Goal: Find specific page/section: Find specific page/section

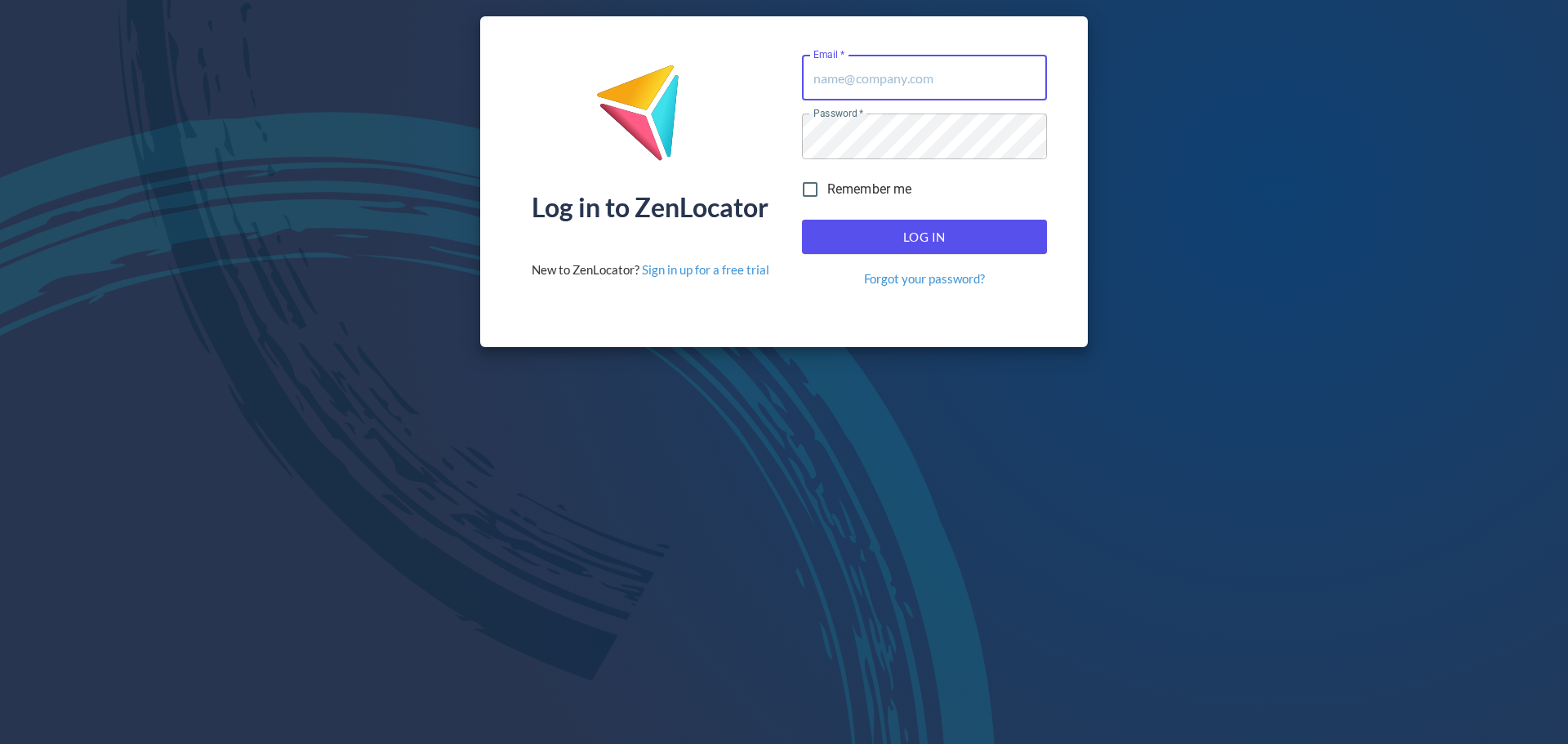
type input "[EMAIL_ADDRESS][DOMAIN_NAME]"
click at [895, 222] on button "Log In" at bounding box center [925, 236] width 245 height 35
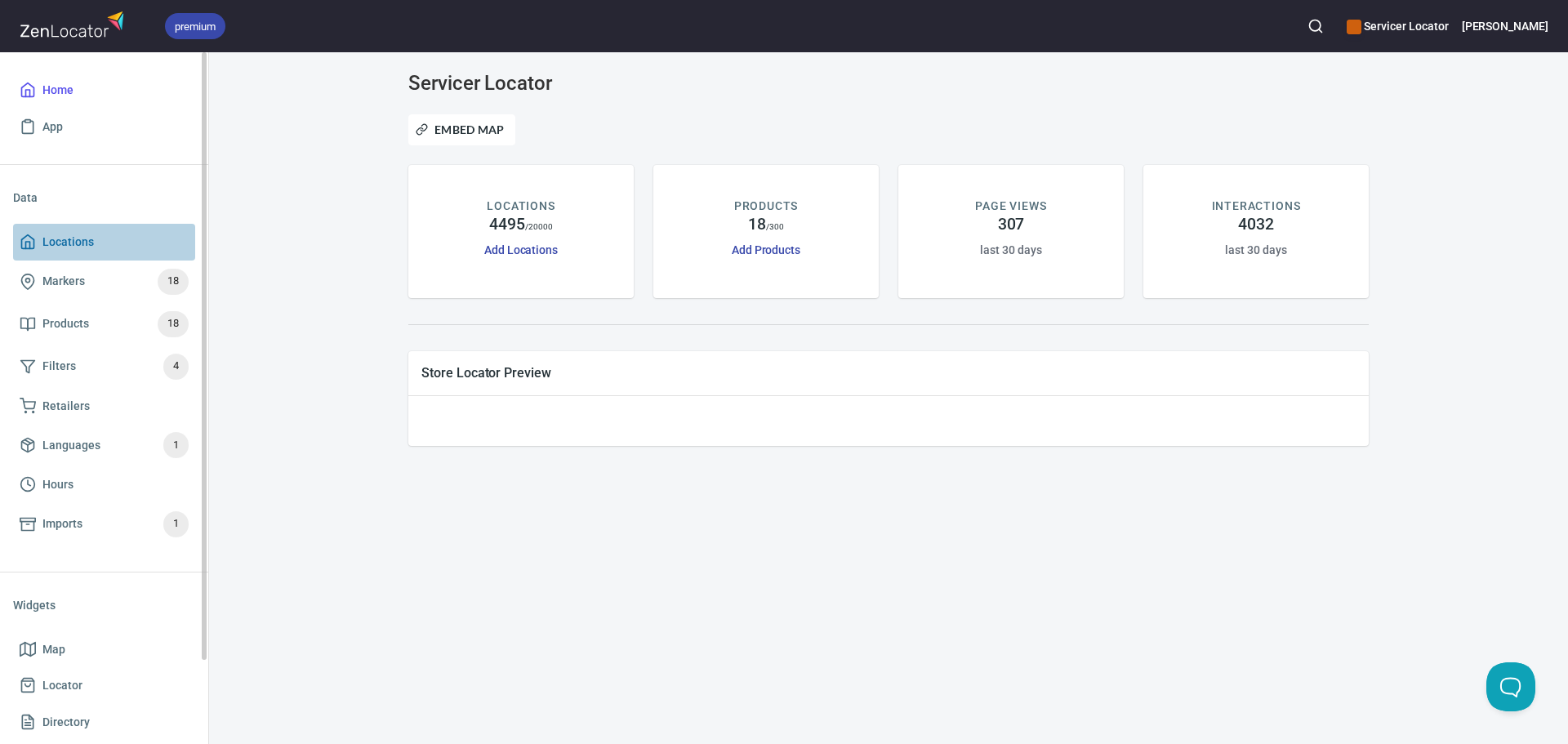
click at [90, 249] on span "Locations" at bounding box center [68, 242] width 52 height 20
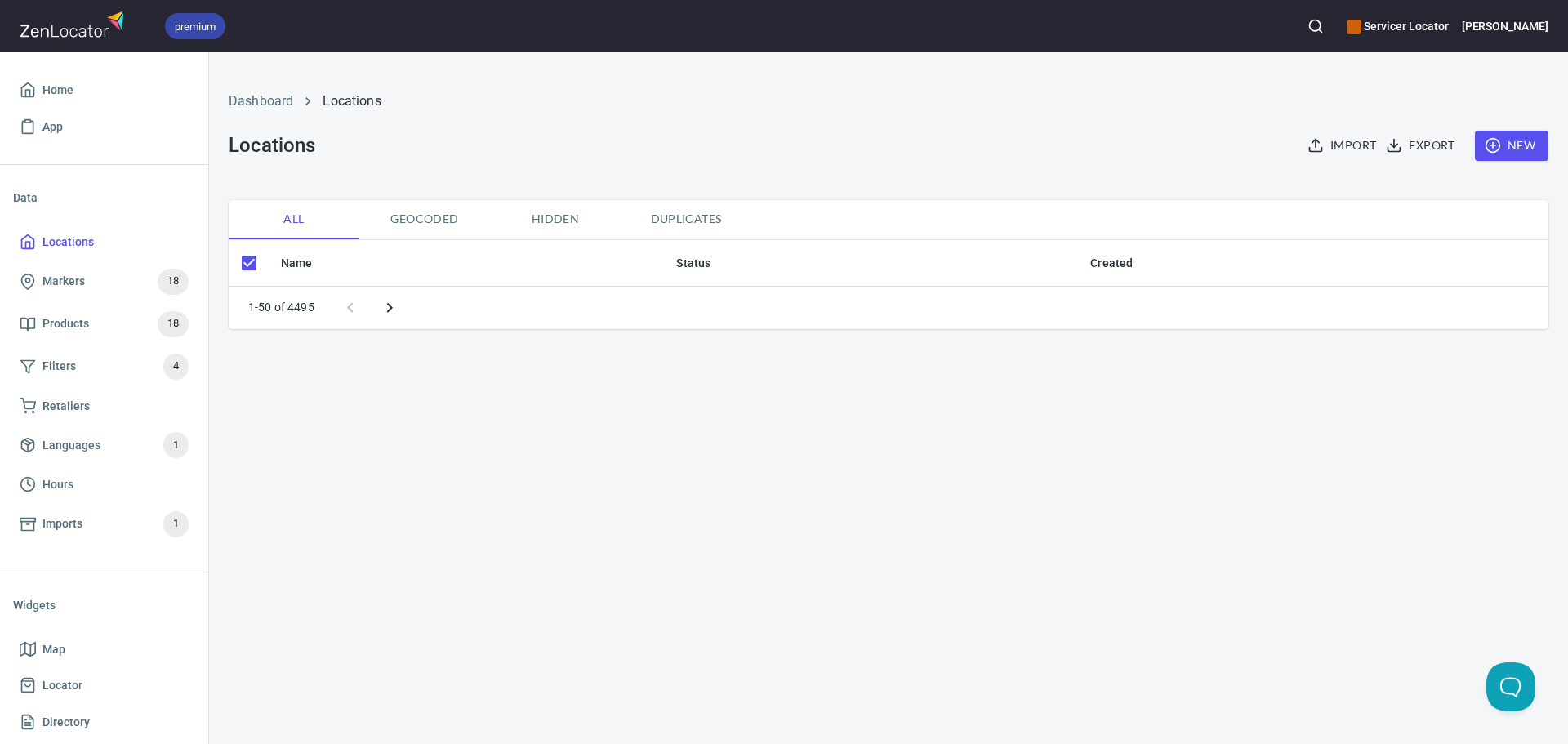
click at [1320, 21] on circle "button" at bounding box center [1315, 26] width 11 height 11
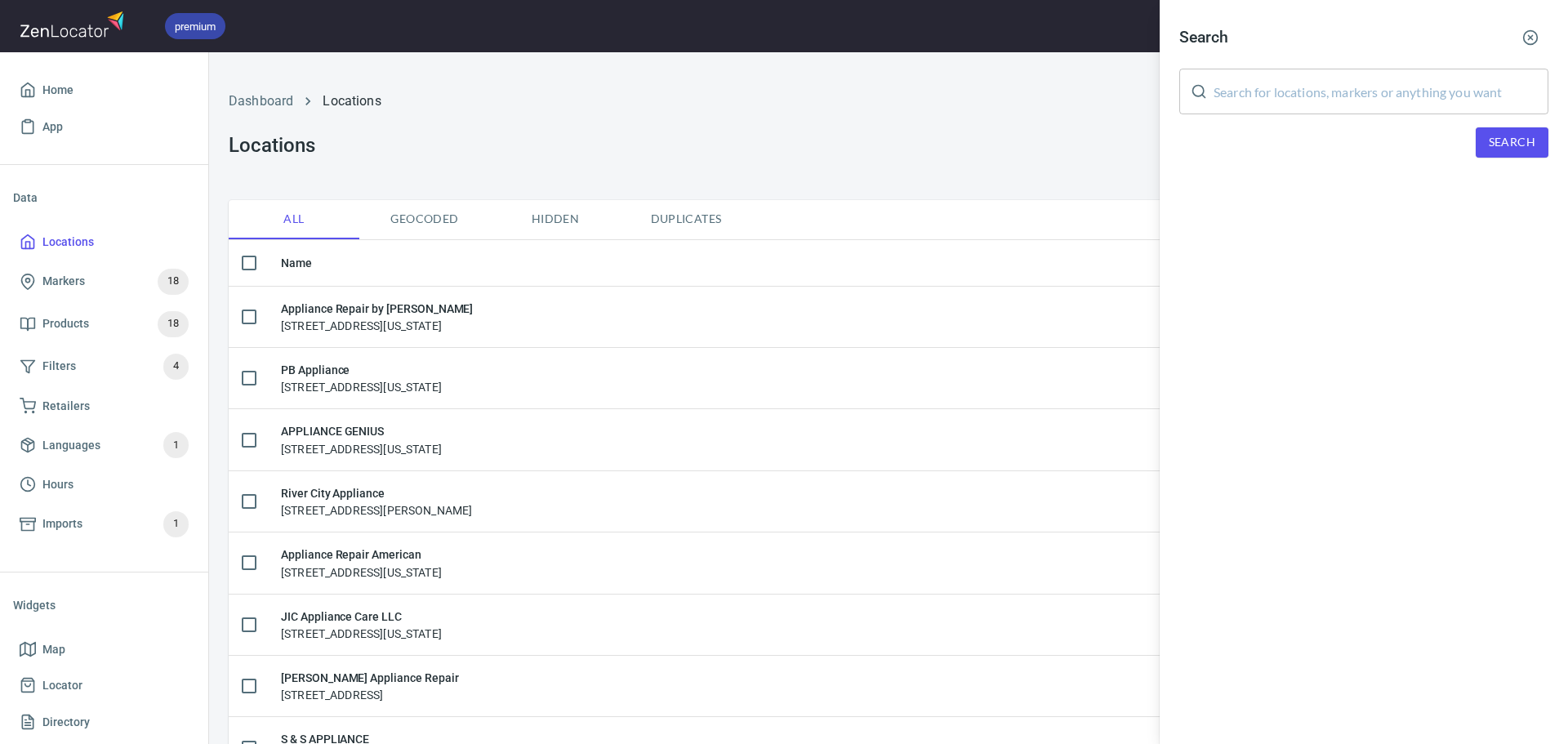
checkbox input "false"
click at [1288, 116] on div "Search ​ Search" at bounding box center [1364, 101] width 409 height 204
click at [1285, 98] on input "text" at bounding box center [1381, 91] width 335 height 45
click at [1476, 133] on button "Search" at bounding box center [1512, 142] width 73 height 30
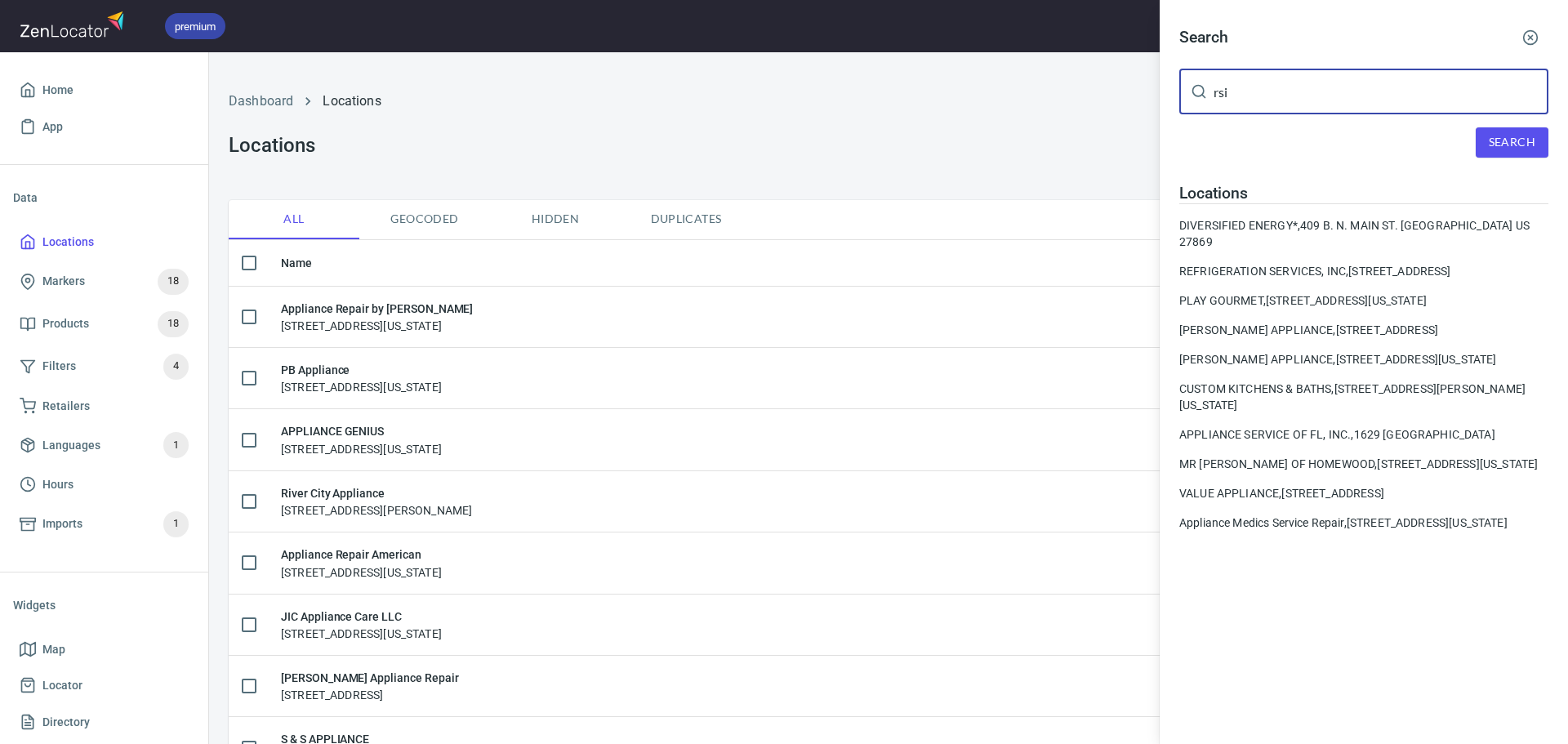
drag, startPoint x: 1251, startPoint y: 91, endPoint x: 1200, endPoint y: 102, distance: 52.2
click at [1201, 102] on div "rsi ​" at bounding box center [1363, 91] width 369 height 45
type input "RSI"
click at [1527, 140] on span "Search" at bounding box center [1511, 142] width 46 height 20
